Goal: Information Seeking & Learning: Understand process/instructions

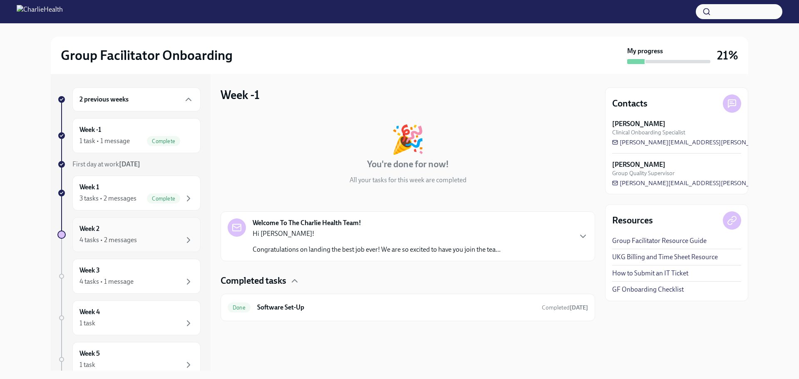
click at [126, 235] on div "4 tasks • 2 messages" at bounding box center [107, 239] width 57 height 9
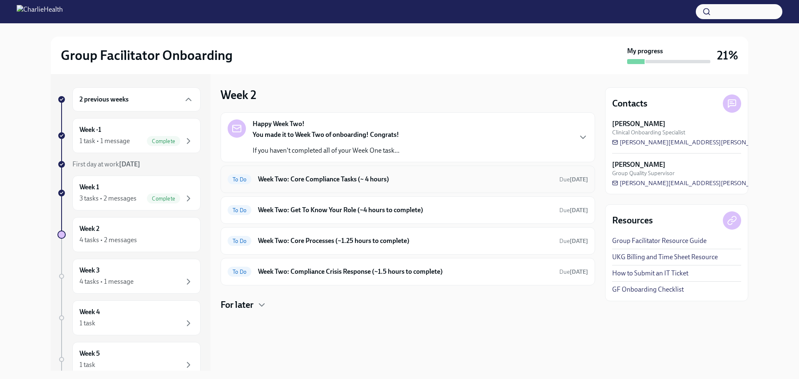
click at [313, 179] on h6 "Week Two: Core Compliance Tasks (~ 4 hours)" at bounding box center [405, 179] width 295 height 9
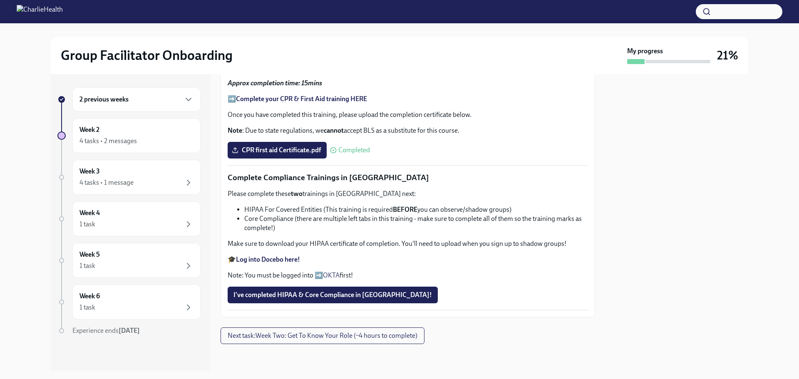
scroll to position [509, 0]
click at [266, 257] on strong "Log into Docebo here!" at bounding box center [268, 259] width 64 height 8
click at [119, 135] on div "Week 2 4 tasks • 2 messages" at bounding box center [136, 135] width 114 height 21
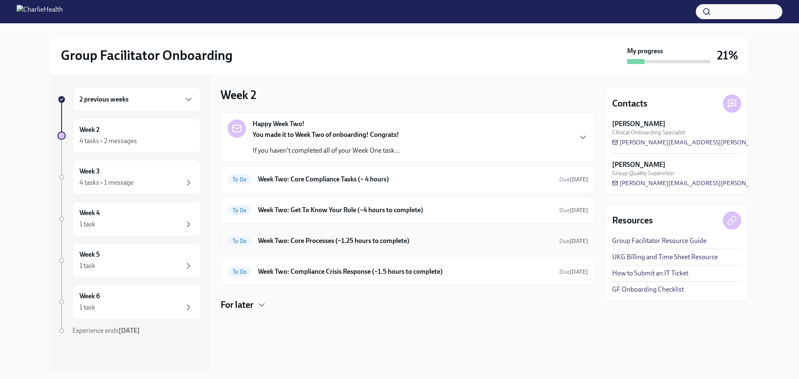
click at [308, 240] on h6 "Week Two: Core Processes (~1.25 hours to complete)" at bounding box center [405, 240] width 295 height 9
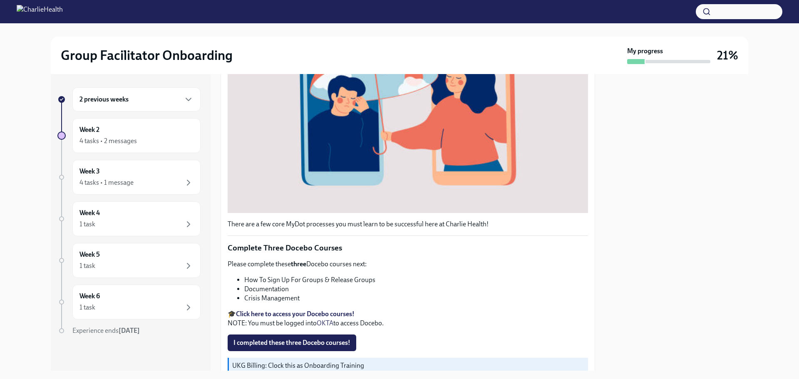
scroll to position [250, 0]
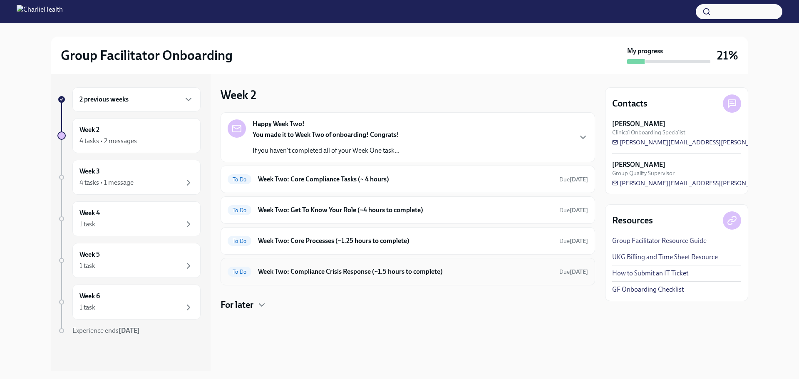
click at [316, 274] on h6 "Week Two: Compliance Crisis Response (~1.5 hours to complete)" at bounding box center [405, 271] width 295 height 9
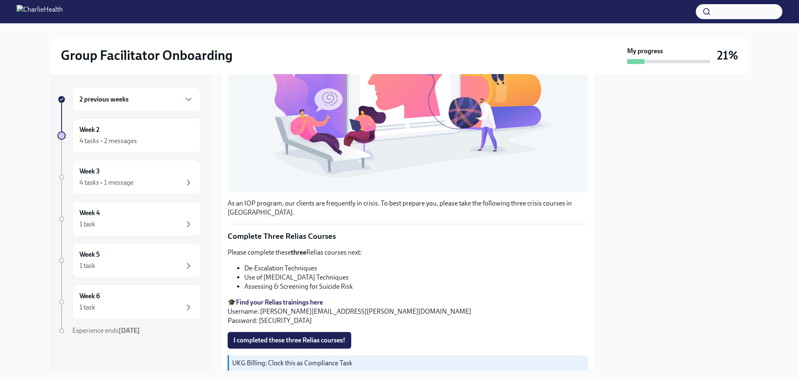
scroll to position [248, 0]
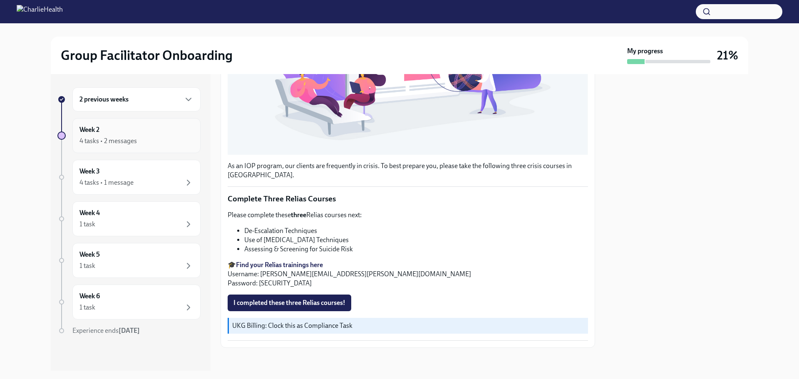
click at [140, 139] on div "4 tasks • 2 messages" at bounding box center [136, 141] width 114 height 10
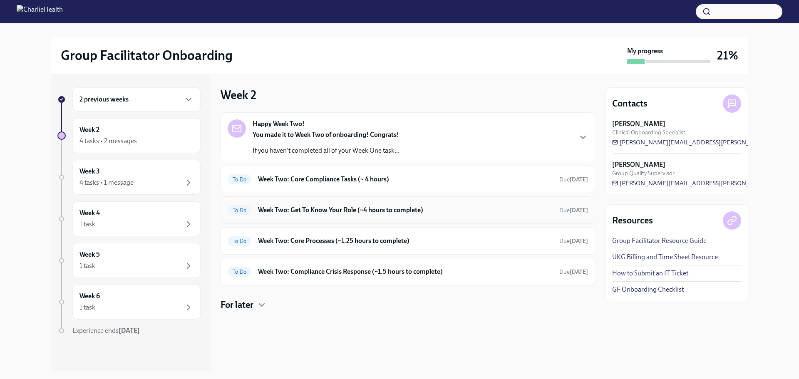
click at [329, 210] on h6 "Week Two: Get To Know Your Role (~4 hours to complete)" at bounding box center [405, 210] width 295 height 9
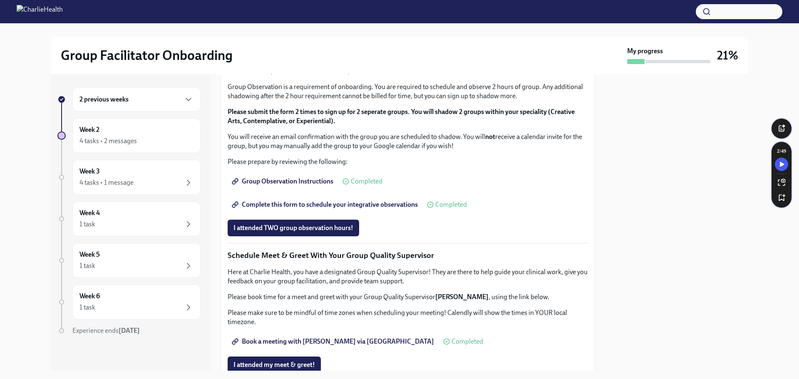
scroll to position [416, 0]
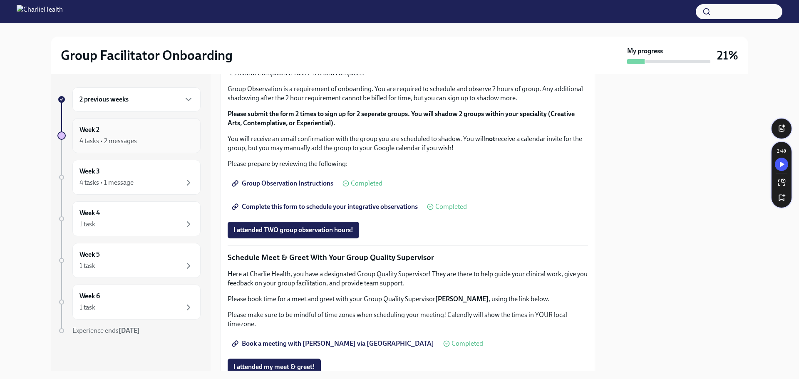
click at [140, 136] on div "4 tasks • 2 messages" at bounding box center [136, 141] width 114 height 10
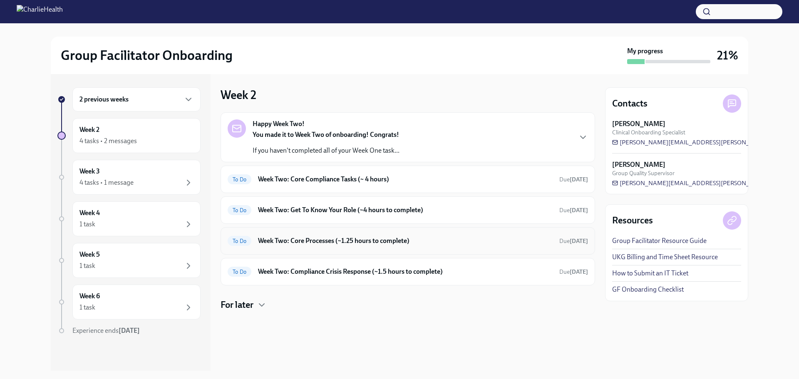
click at [342, 243] on h6 "Week Two: Core Processes (~1.25 hours to complete)" at bounding box center [405, 240] width 295 height 9
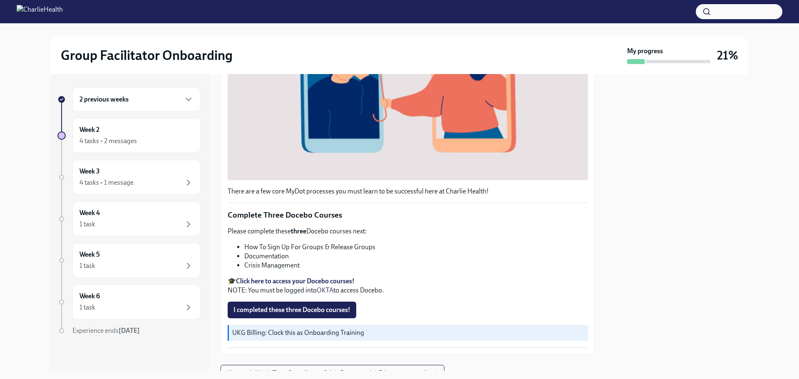
scroll to position [280, 0]
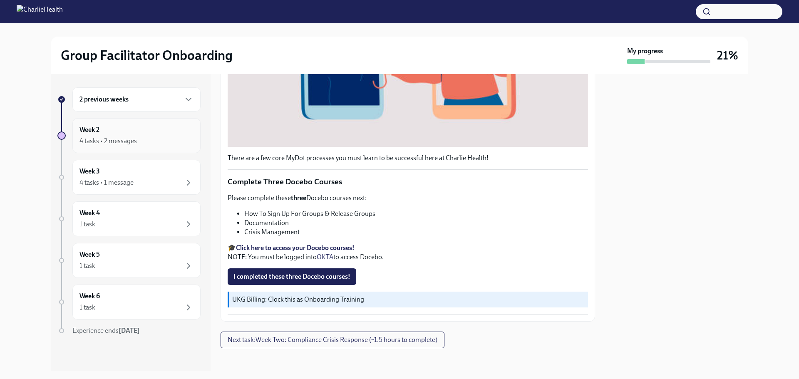
click at [115, 128] on div "Week 2 4 tasks • 2 messages" at bounding box center [136, 135] width 114 height 21
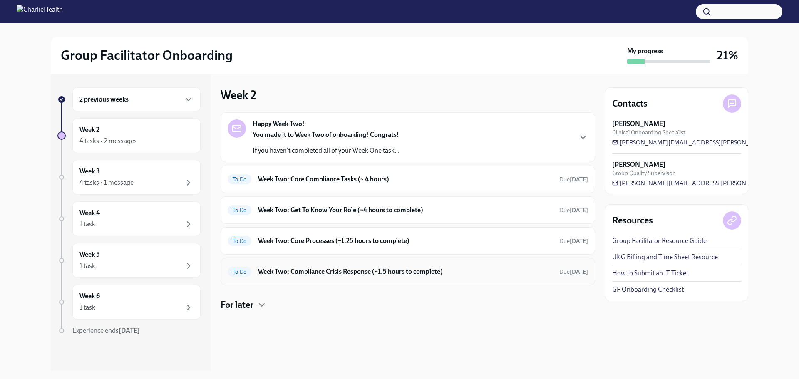
click at [315, 270] on h6 "Week Two: Compliance Crisis Response (~1.5 hours to complete)" at bounding box center [405, 271] width 295 height 9
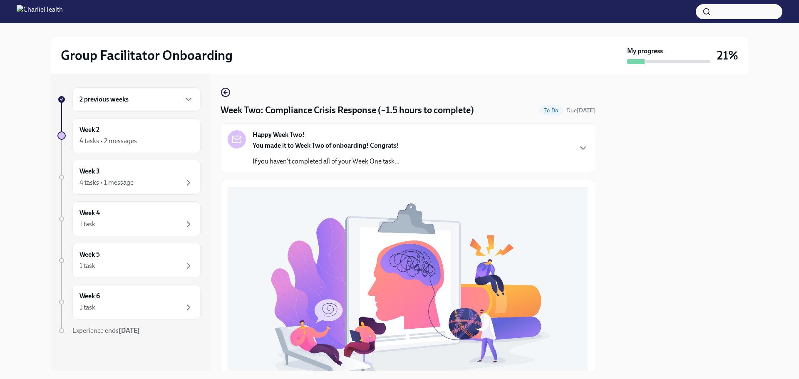
scroll to position [248, 0]
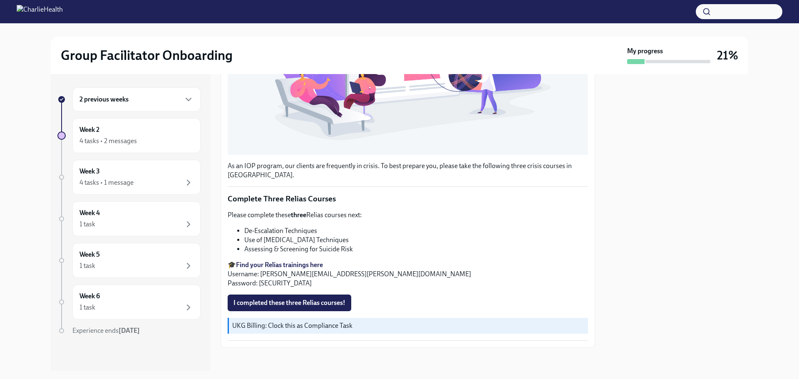
click at [303, 261] on strong "Find your Relias trainings here" at bounding box center [279, 265] width 87 height 8
click at [156, 177] on div "Week 3 4 tasks • 1 message" at bounding box center [136, 177] width 114 height 21
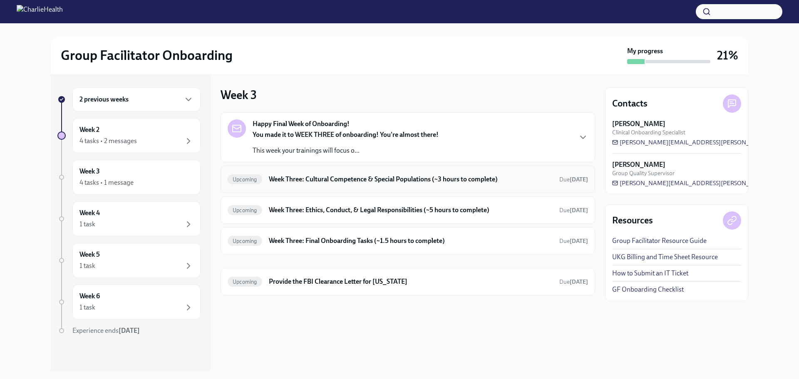
click at [364, 177] on h6 "Week Three: Cultural Competence & Special Populations (~3 hours to complete)" at bounding box center [411, 179] width 284 height 9
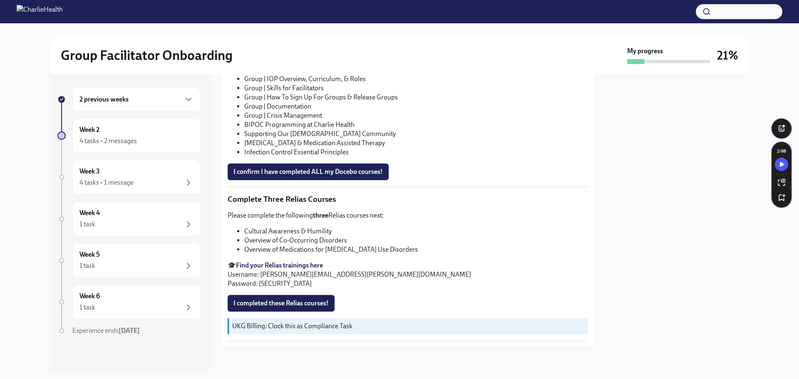
scroll to position [605, 0]
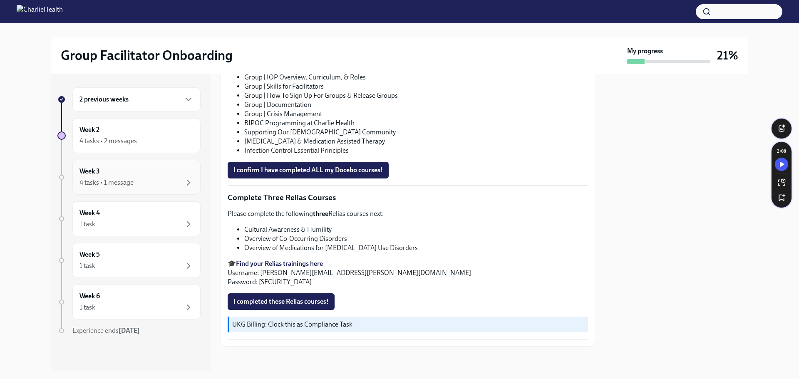
click at [136, 172] on div "Week 3 4 tasks • 1 message" at bounding box center [136, 177] width 114 height 21
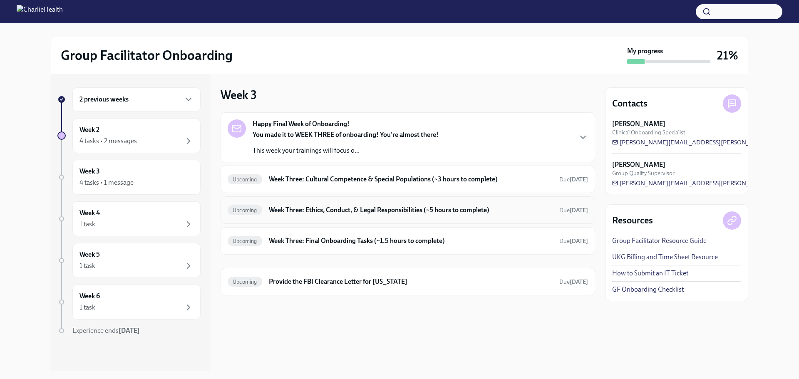
click at [309, 212] on h6 "Week Three: Ethics, Conduct, & Legal Responsibilities (~5 hours to complete)" at bounding box center [411, 210] width 284 height 9
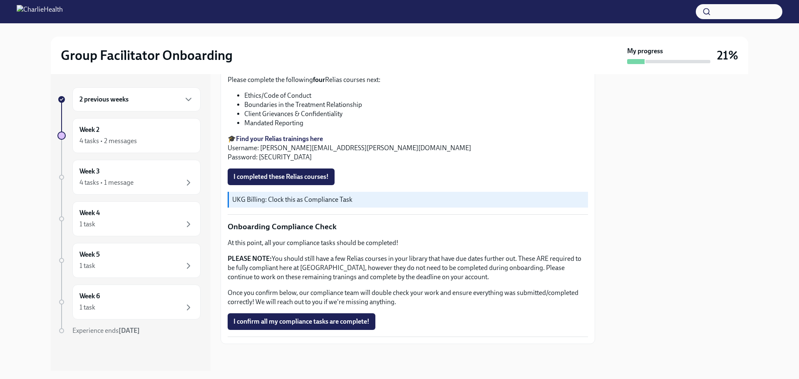
scroll to position [431, 0]
click at [127, 179] on div "4 tasks • 1 message" at bounding box center [106, 182] width 54 height 9
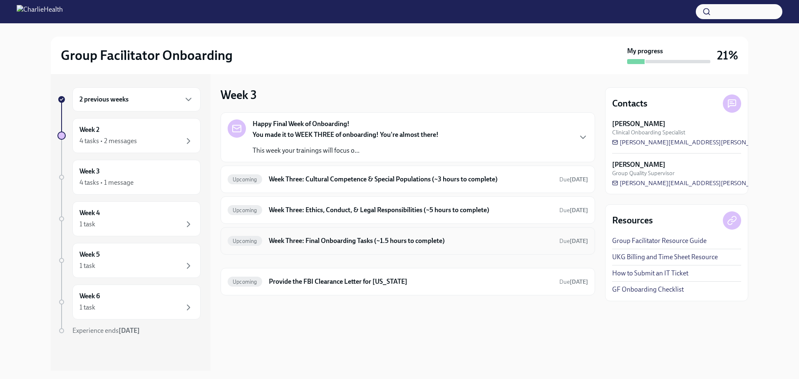
click at [319, 240] on h6 "Week Three: Final Onboarding Tasks (~1.5 hours to complete)" at bounding box center [411, 240] width 284 height 9
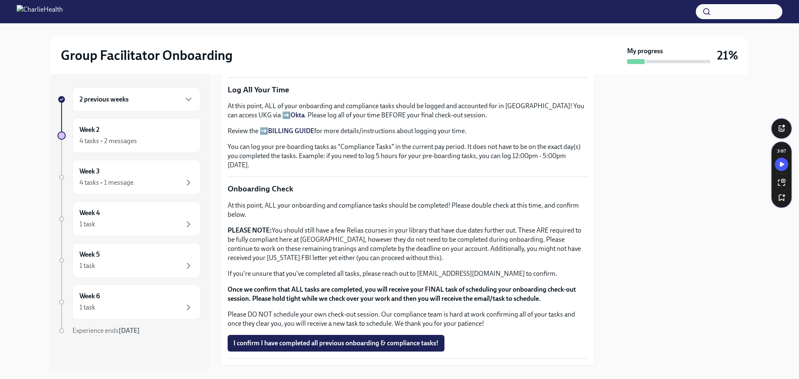
scroll to position [608, 0]
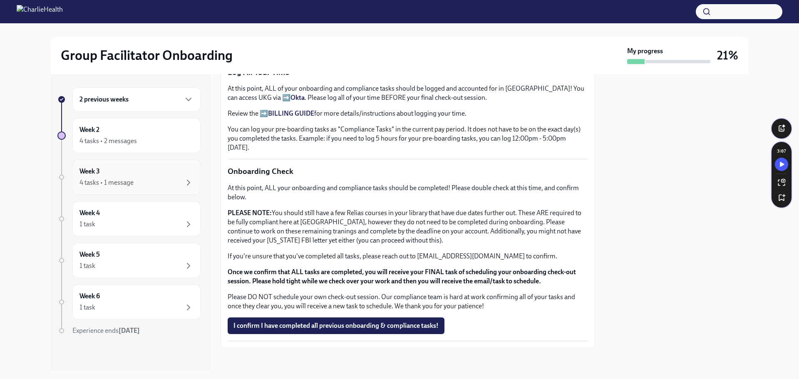
click at [104, 176] on div "Week 3 4 tasks • 1 message" at bounding box center [136, 177] width 114 height 21
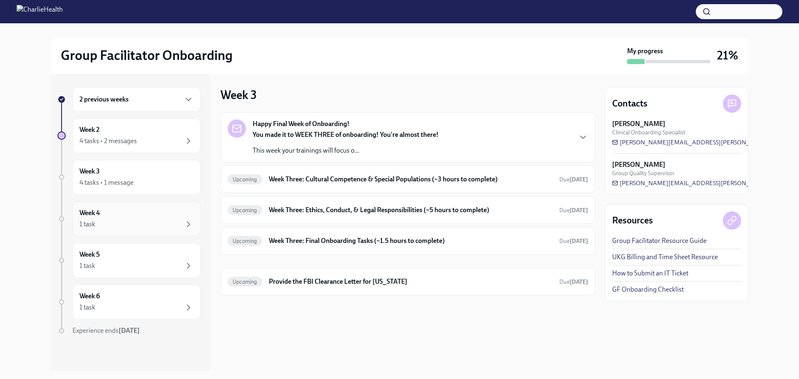
click at [143, 223] on div "1 task" at bounding box center [136, 224] width 114 height 10
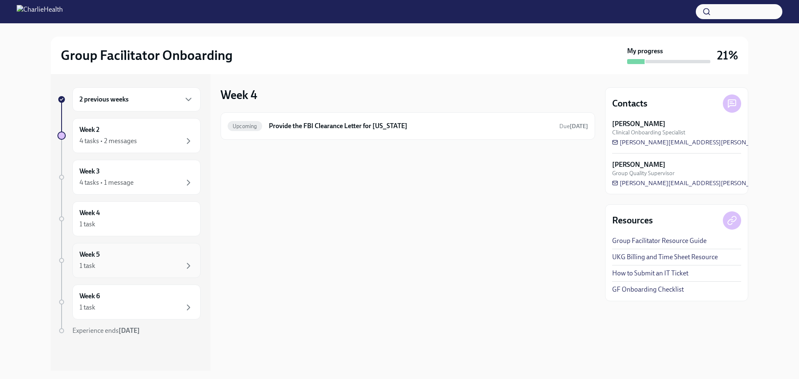
click at [116, 255] on div "Week 5 1 task" at bounding box center [136, 260] width 114 height 21
click at [106, 305] on div "1 task" at bounding box center [136, 307] width 114 height 10
click at [131, 171] on div "Week 3 4 tasks • 1 message" at bounding box center [136, 177] width 114 height 21
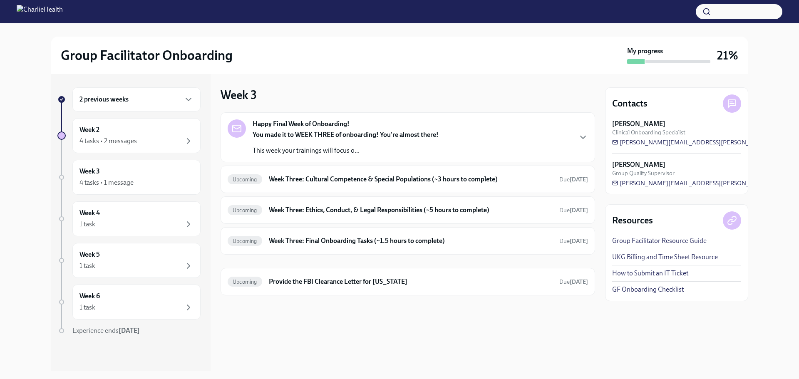
click at [327, 149] on p "This week your trainings will focus o..." at bounding box center [346, 150] width 186 height 9
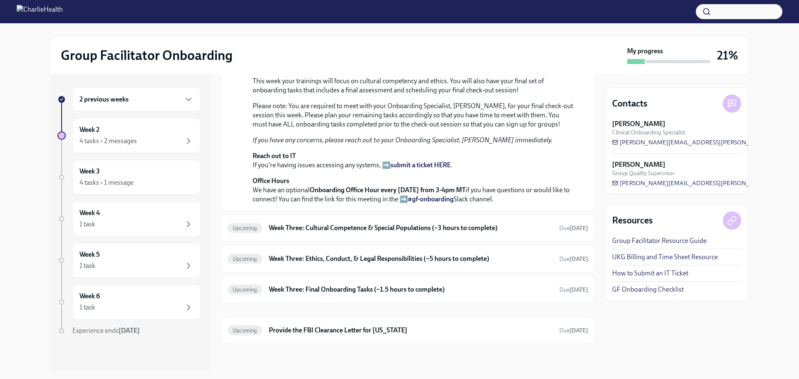
scroll to position [279, 0]
click at [123, 142] on div "4 tasks • 2 messages" at bounding box center [107, 140] width 57 height 9
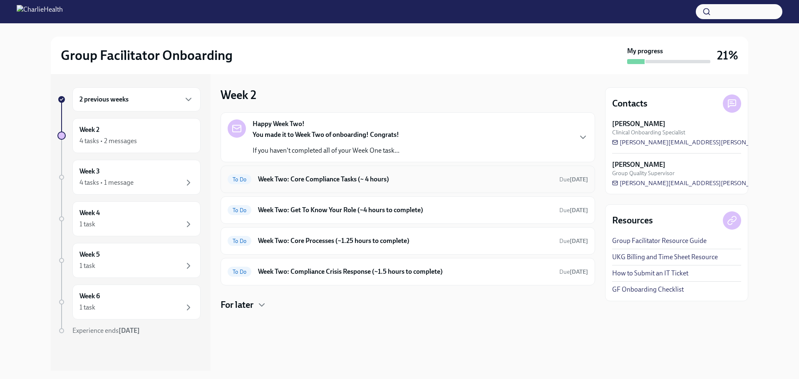
click at [420, 176] on h6 "Week Two: Core Compliance Tasks (~ 4 hours)" at bounding box center [405, 179] width 295 height 9
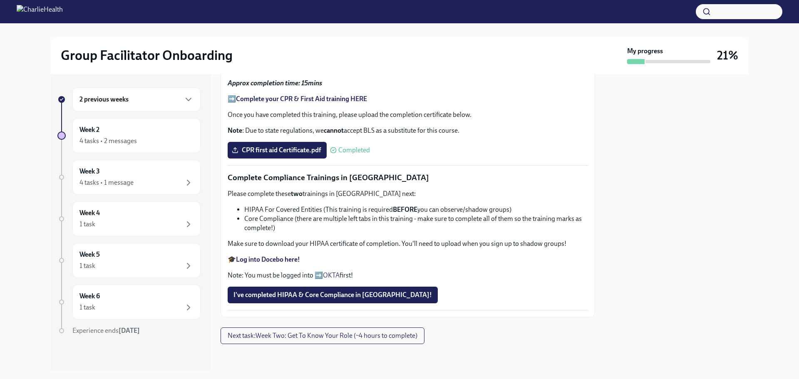
scroll to position [499, 0]
click at [130, 173] on div "Week 3 4 tasks • 1 message" at bounding box center [136, 177] width 114 height 21
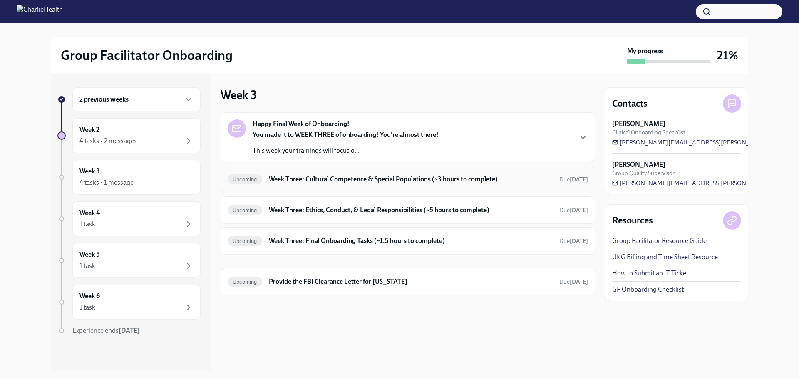
click at [339, 176] on h6 "Week Three: Cultural Competence & Special Populations (~3 hours to complete)" at bounding box center [411, 179] width 284 height 9
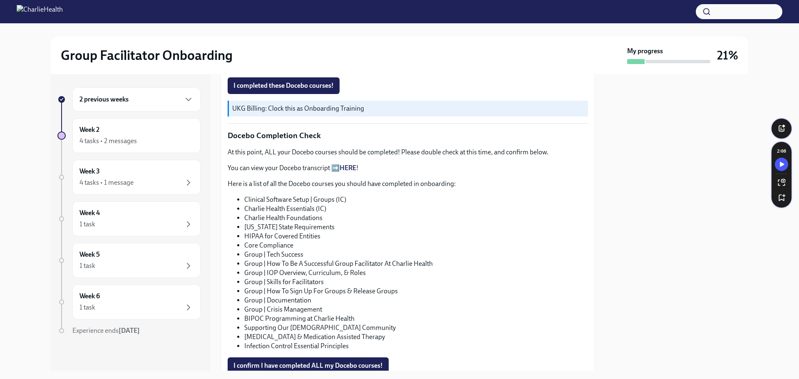
scroll to position [416, 0]
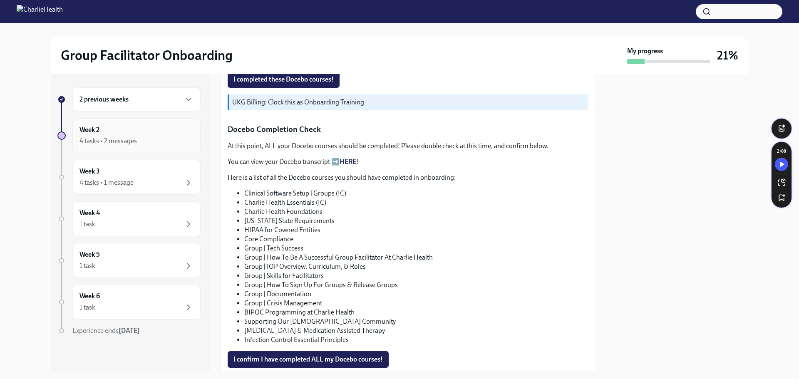
click at [143, 133] on div "Week 2 4 tasks • 2 messages" at bounding box center [136, 135] width 114 height 21
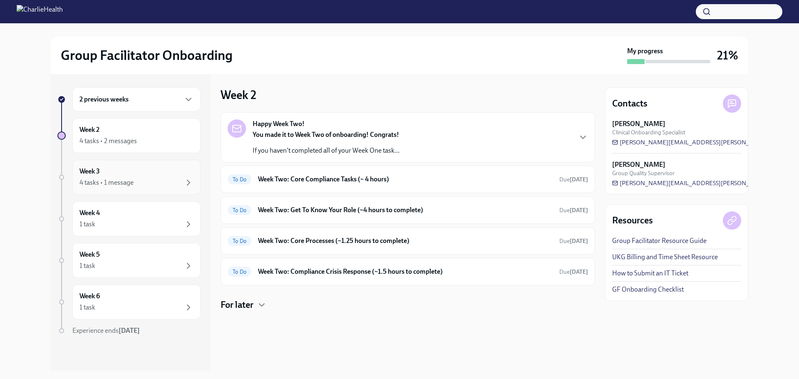
click at [139, 168] on div "Week 3 4 tasks • 1 message" at bounding box center [136, 177] width 114 height 21
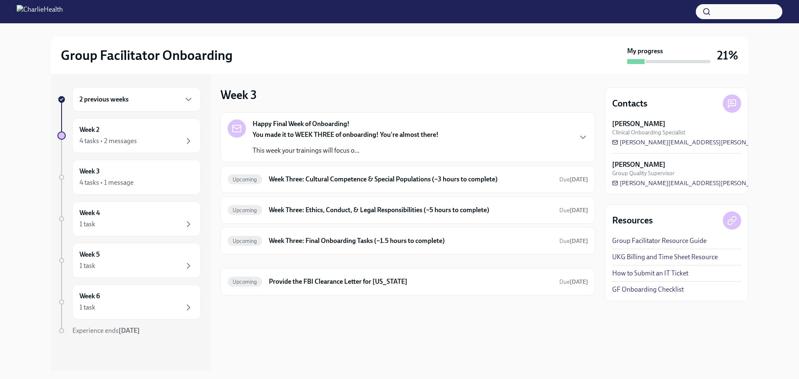
click at [408, 135] on strong "You made it to WEEK THREE of onboarding! You're almost there!" at bounding box center [346, 135] width 186 height 8
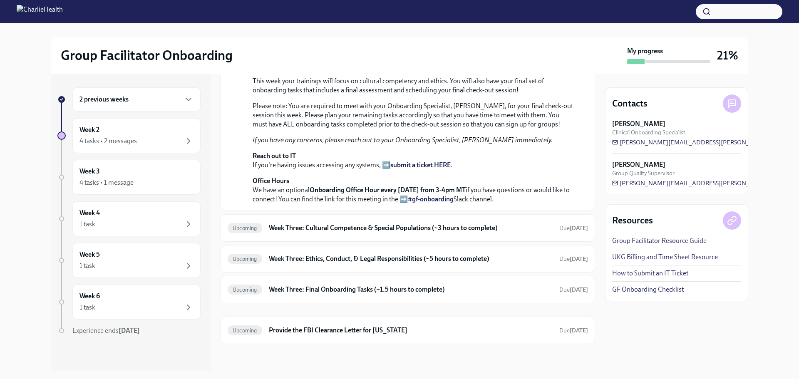
scroll to position [250, 0]
click at [372, 233] on h6 "Week Three: Cultural Competence & Special Populations (~3 hours to complete)" at bounding box center [411, 227] width 284 height 9
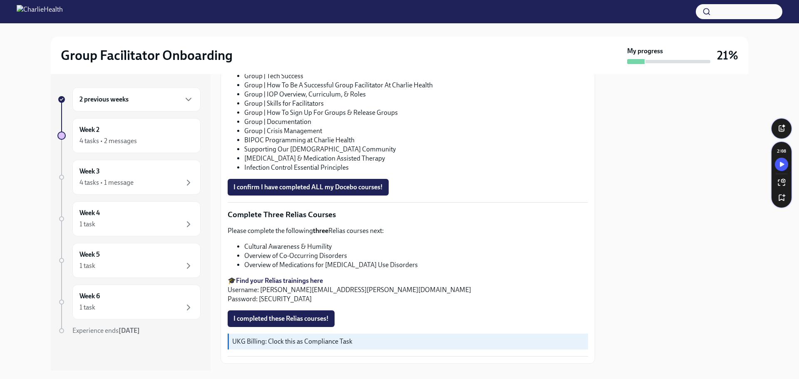
scroll to position [605, 0]
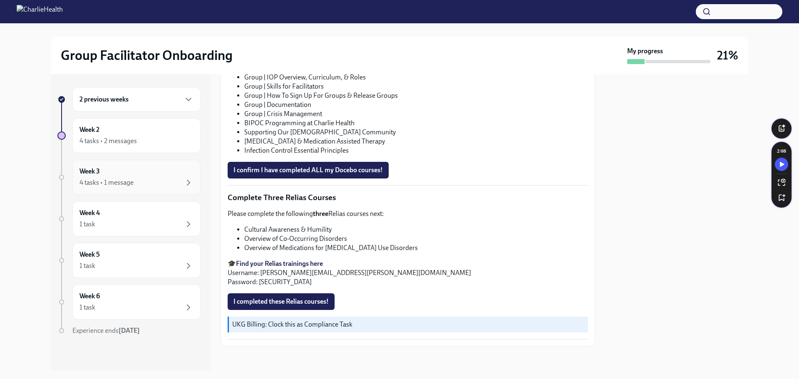
click at [111, 178] on div "4 tasks • 1 message" at bounding box center [106, 182] width 54 height 9
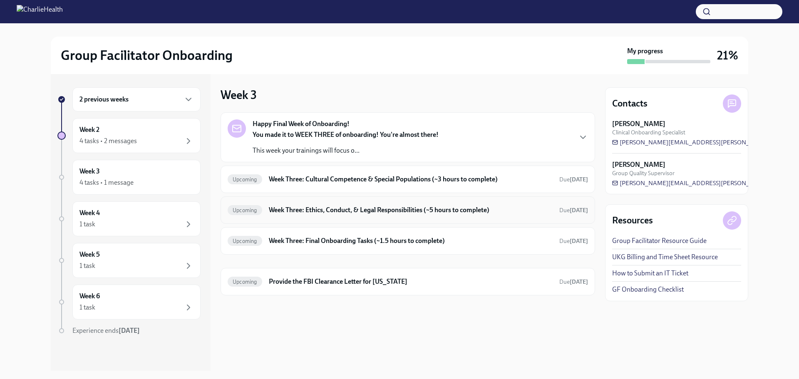
click at [293, 209] on h6 "Week Three: Ethics, Conduct, & Legal Responsibilities (~5 hours to complete)" at bounding box center [411, 210] width 284 height 9
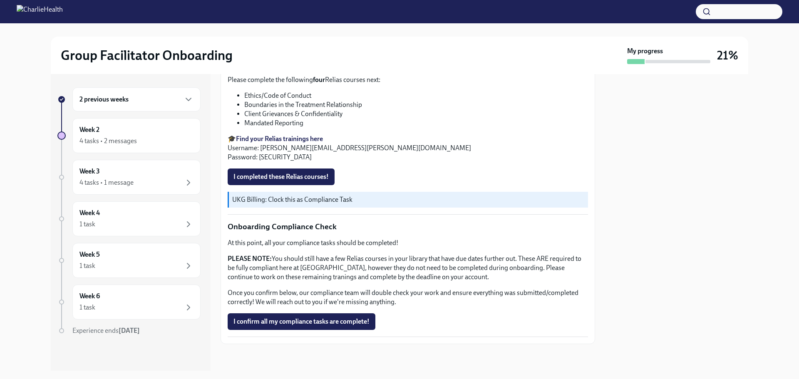
scroll to position [431, 0]
click at [126, 173] on div "Week 3 4 tasks • 1 message" at bounding box center [136, 177] width 114 height 21
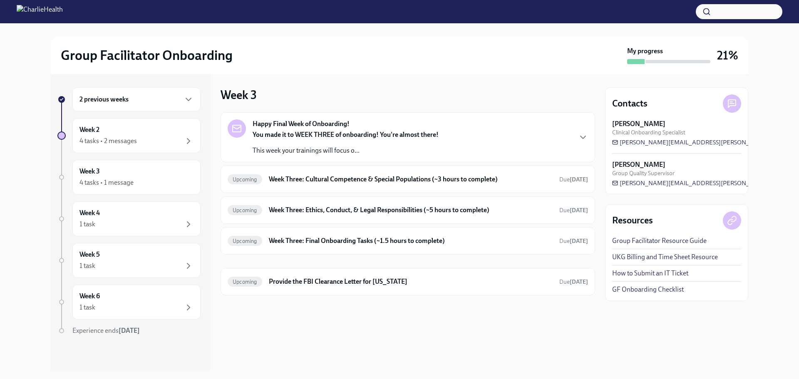
click at [152, 97] on div "2 previous weeks" at bounding box center [136, 99] width 114 height 10
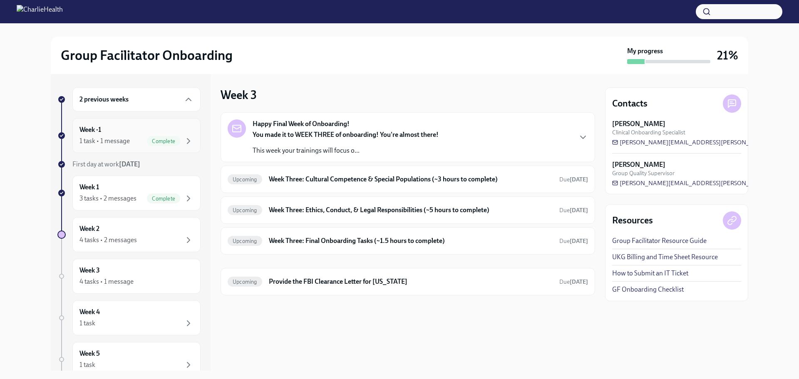
click at [117, 137] on div "1 task • 1 message" at bounding box center [104, 140] width 50 height 9
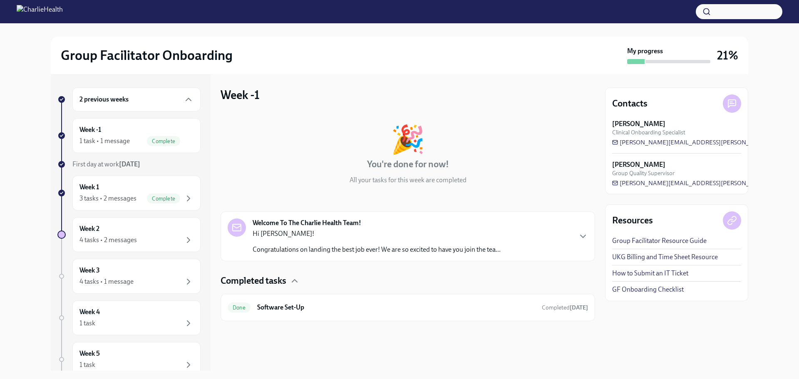
click at [583, 230] on div "Welcome To The Charlie Health Team! Hi [PERSON_NAME]! Congratulations on landin…" at bounding box center [408, 236] width 360 height 36
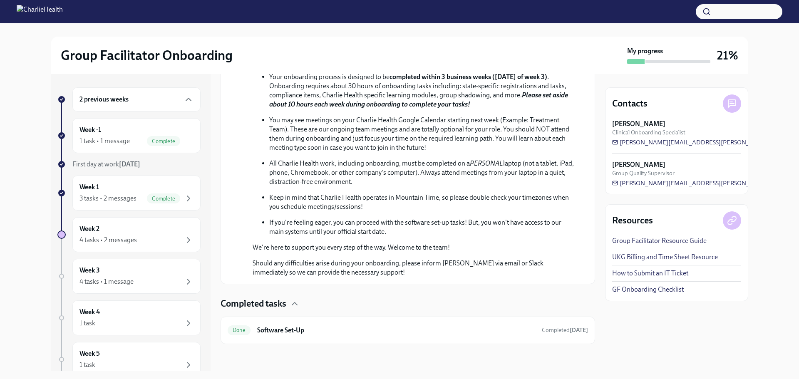
scroll to position [385, 0]
click at [322, 326] on h6 "Software Set-Up" at bounding box center [396, 330] width 278 height 9
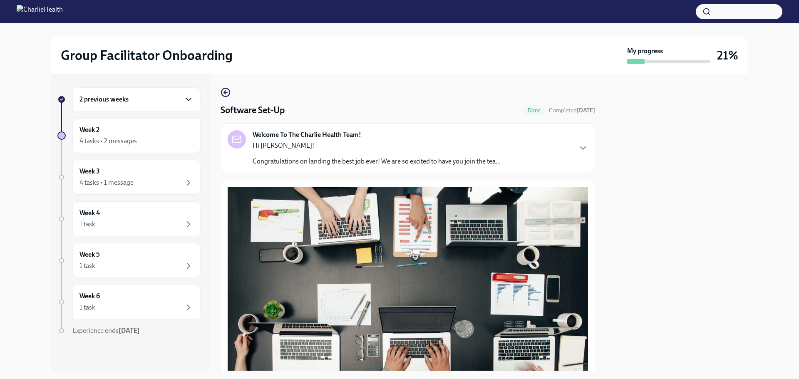
click at [191, 95] on icon "button" at bounding box center [188, 99] width 10 height 10
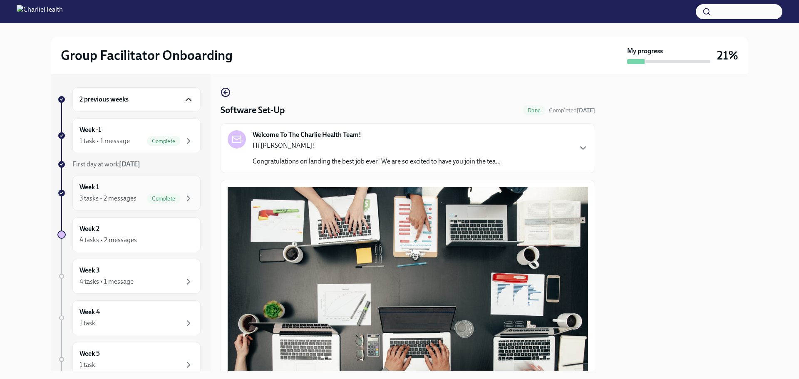
click at [106, 180] on div "Week 1 3 tasks • 2 messages Complete" at bounding box center [136, 193] width 128 height 35
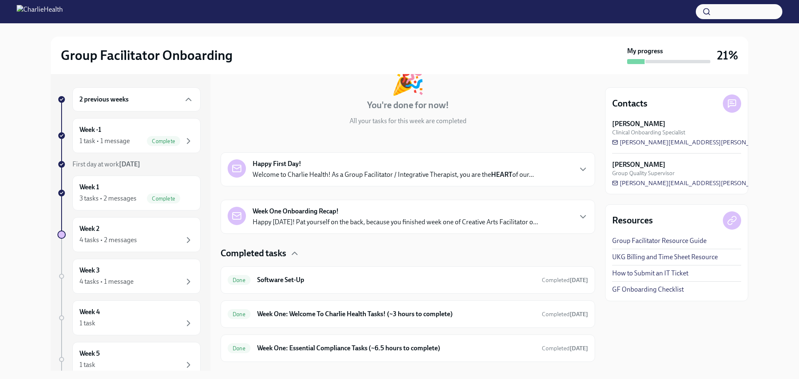
scroll to position [77, 0]
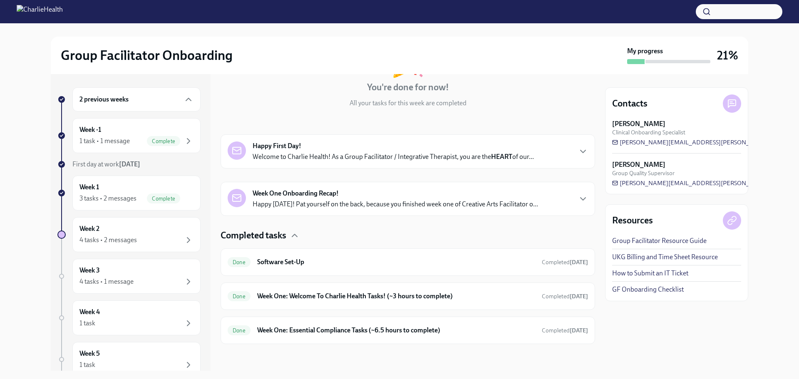
click at [322, 196] on strong "Week One Onboarding Recap!" at bounding box center [296, 193] width 86 height 9
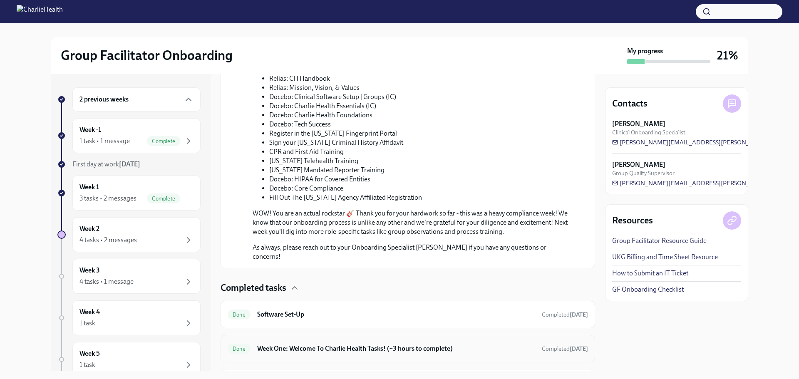
scroll to position [533, 0]
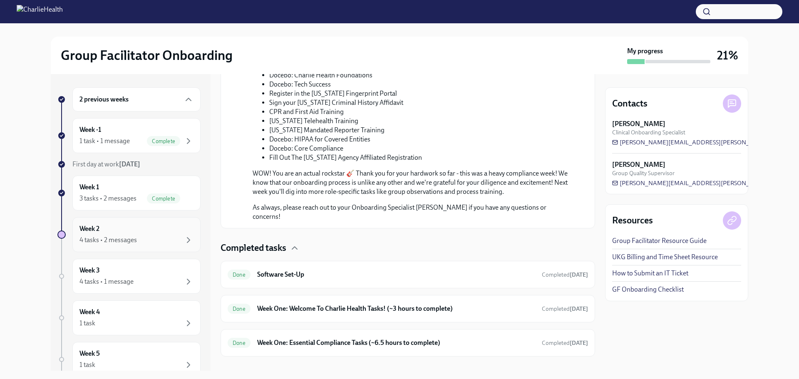
click at [129, 238] on div "4 tasks • 2 messages" at bounding box center [107, 239] width 57 height 9
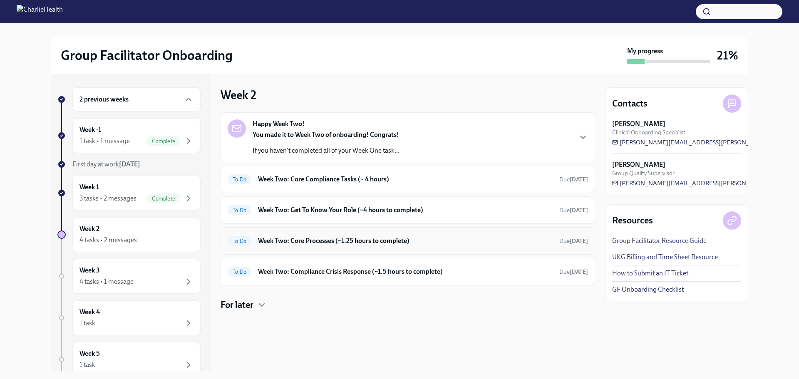
click at [359, 236] on h6 "Week Two: Core Processes (~1.25 hours to complete)" at bounding box center [405, 240] width 295 height 9
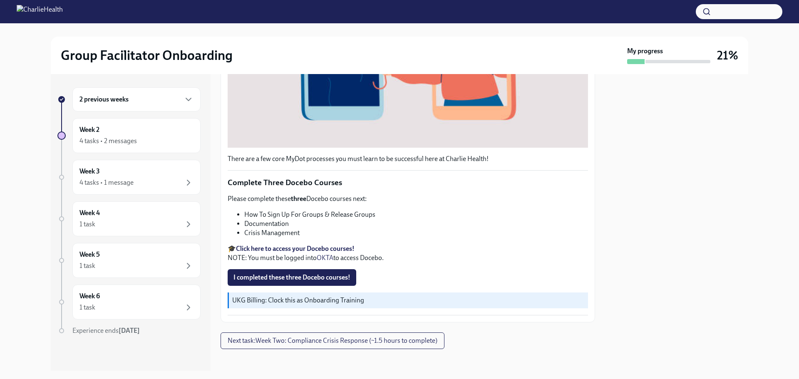
scroll to position [280, 0]
click at [331, 336] on span "Next task : Week Two: Compliance Crisis Response (~1.5 hours to complete)" at bounding box center [333, 340] width 210 height 8
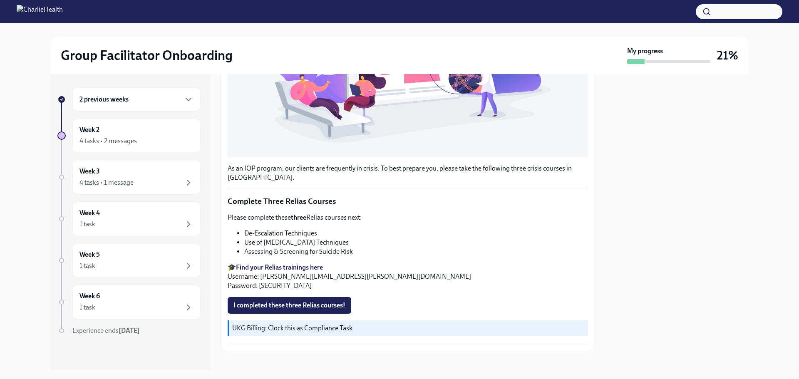
scroll to position [248, 0]
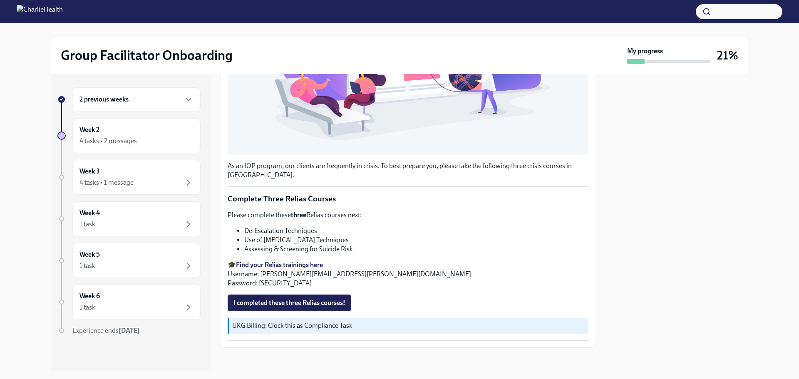
click at [279, 261] on strong "Find your Relias trainings here" at bounding box center [279, 265] width 87 height 8
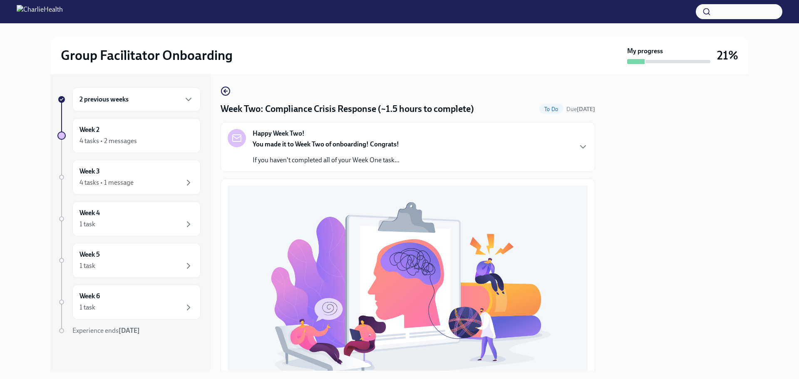
scroll to position [0, 0]
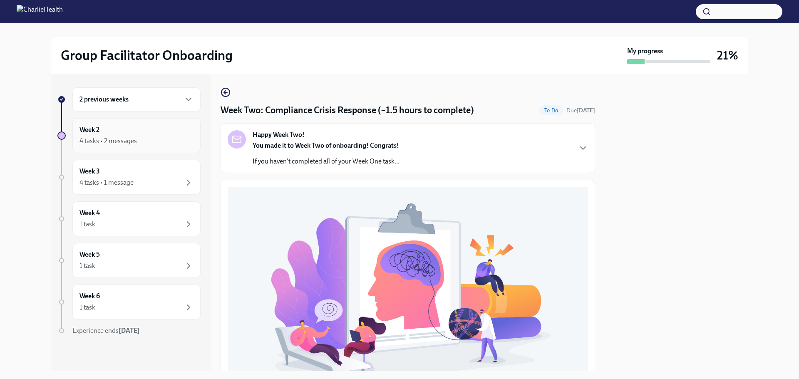
click at [143, 141] on div "4 tasks • 2 messages" at bounding box center [136, 141] width 114 height 10
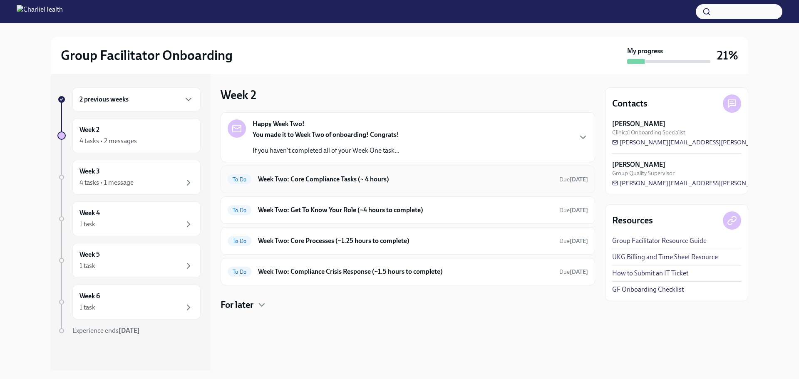
click at [323, 180] on h6 "Week Two: Core Compliance Tasks (~ 4 hours)" at bounding box center [405, 179] width 295 height 9
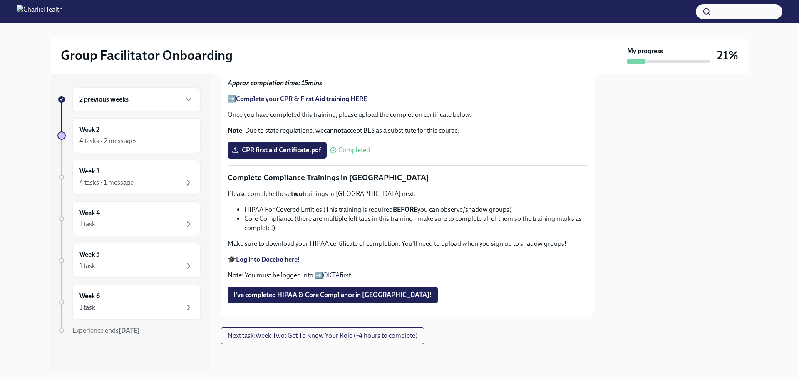
scroll to position [499, 0]
click at [117, 139] on div "4 tasks • 2 messages" at bounding box center [107, 140] width 57 height 9
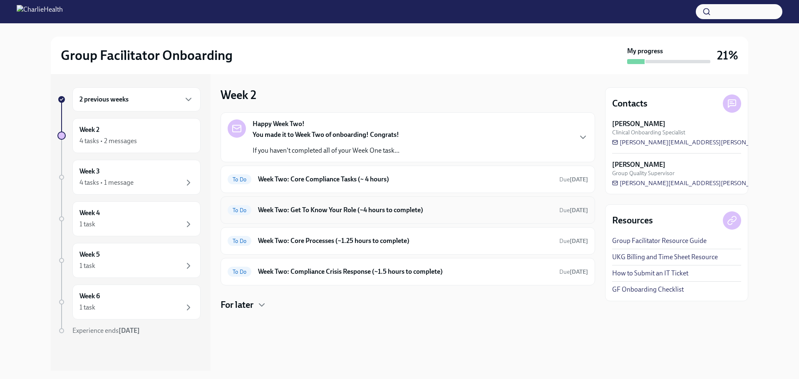
click at [340, 209] on h6 "Week Two: Get To Know Your Role (~4 hours to complete)" at bounding box center [405, 210] width 295 height 9
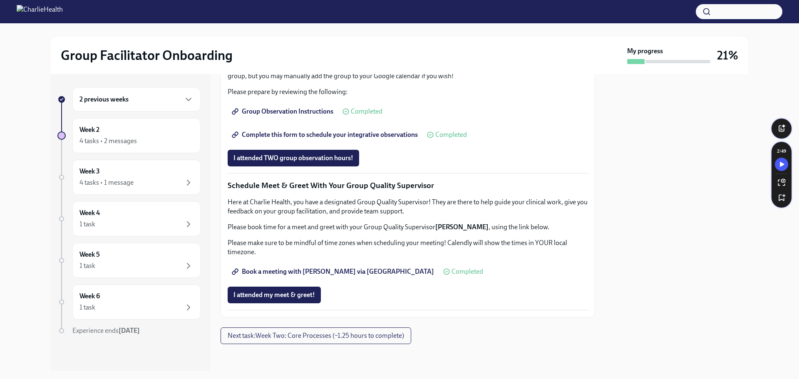
scroll to position [666, 0]
click at [361, 139] on span "Complete this form to schedule your integrative observations" at bounding box center [325, 135] width 184 height 8
click at [142, 178] on div "4 tasks • 1 message" at bounding box center [136, 183] width 114 height 10
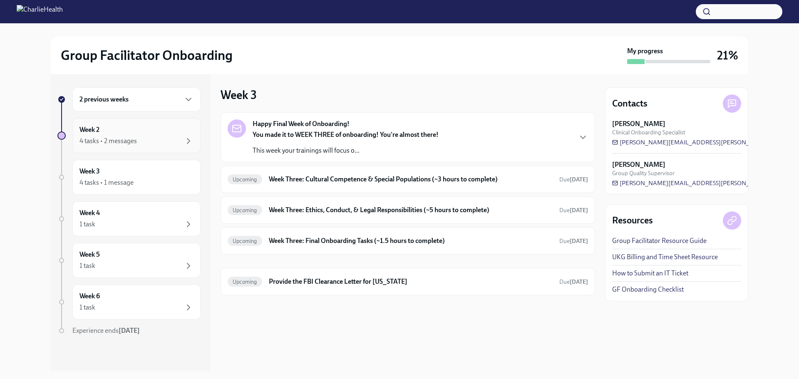
click at [136, 137] on div "4 tasks • 2 messages" at bounding box center [136, 141] width 114 height 10
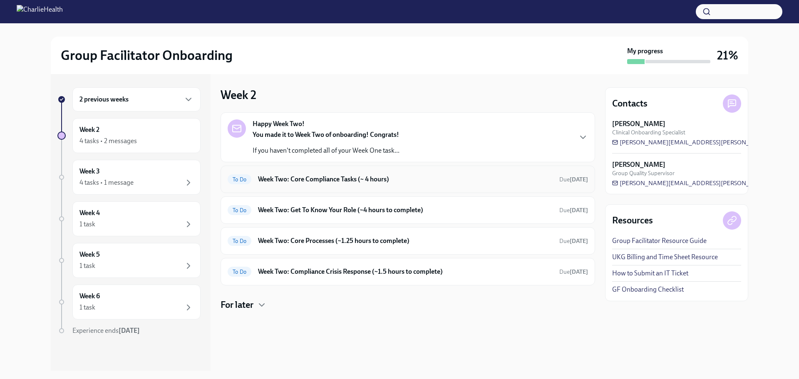
click at [322, 174] on div "To Do Week Two: Core Compliance Tasks (~ 4 hours) Due [DATE]" at bounding box center [408, 179] width 360 height 13
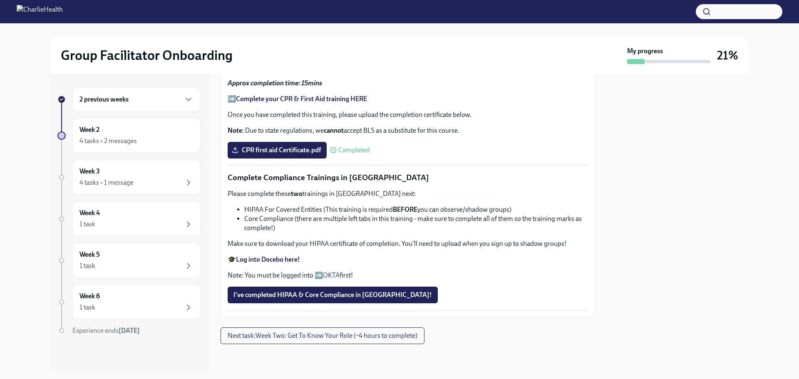
scroll to position [458, 0]
click at [174, 135] on div "Week 2 4 tasks • 2 messages" at bounding box center [136, 135] width 114 height 21
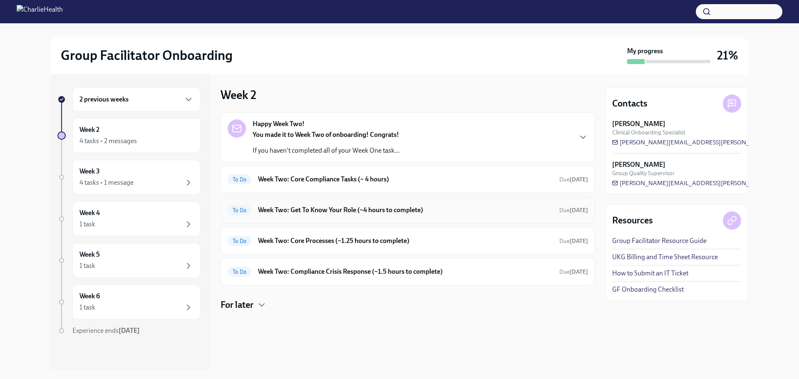
click at [312, 214] on h6 "Week Two: Get To Know Your Role (~4 hours to complete)" at bounding box center [405, 210] width 295 height 9
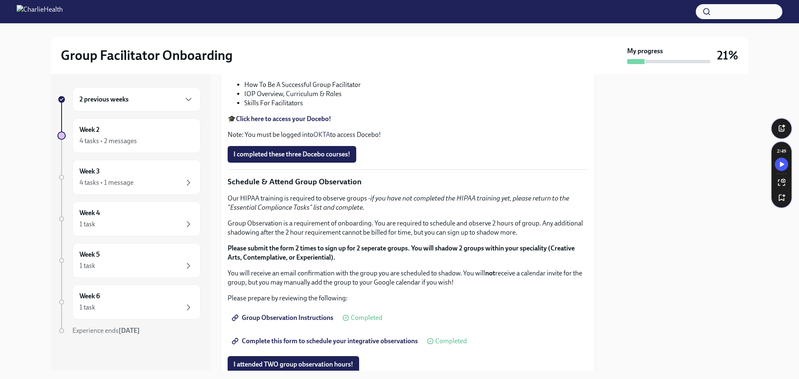
scroll to position [291, 0]
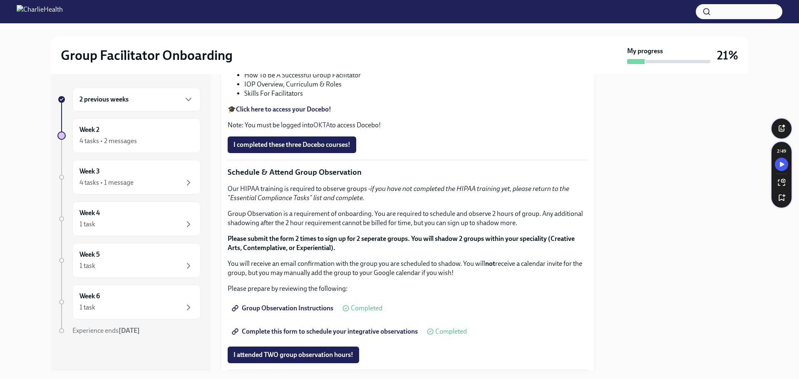
drag, startPoint x: 373, startPoint y: 284, endPoint x: 226, endPoint y: 286, distance: 147.3
click at [226, 286] on div "You've made it to Week Two of Charlie Health onboarding! Congratulations and th…" at bounding box center [407, 201] width 374 height 625
copy p "[URL][DOMAIN_NAME][PERSON_NAME]"
click at [200, 341] on div "2 previous weeks Week 2 4 tasks • 2 messages Week 3 4 tasks • 1 message Week 4 …" at bounding box center [128, 227] width 143 height 281
click at [111, 138] on div "4 tasks • 2 messages" at bounding box center [107, 140] width 57 height 9
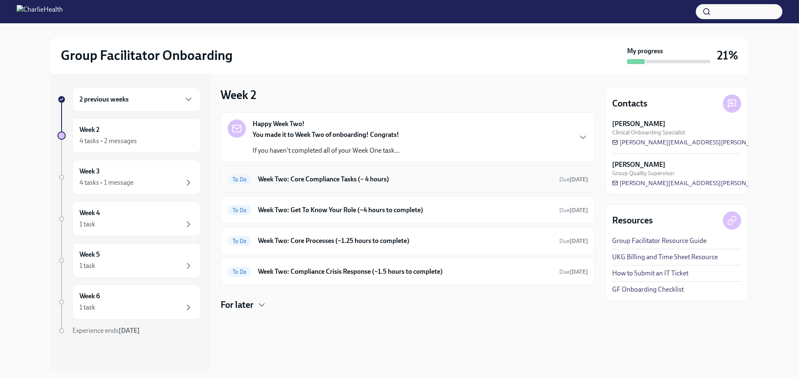
click at [357, 183] on h6 "Week Two: Core Compliance Tasks (~ 4 hours)" at bounding box center [405, 179] width 295 height 9
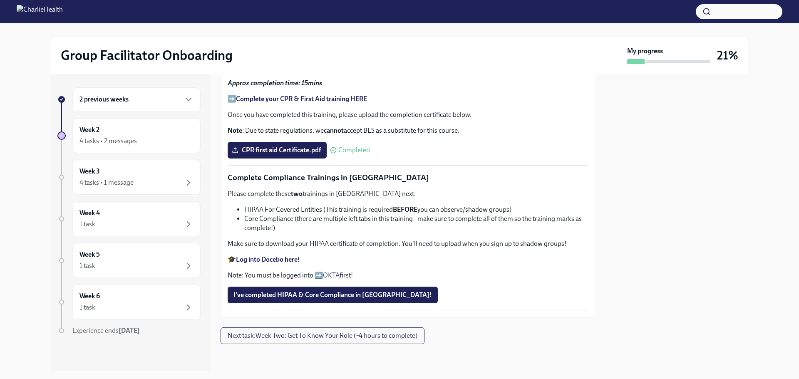
scroll to position [509, 0]
